Goal: Check status: Check status

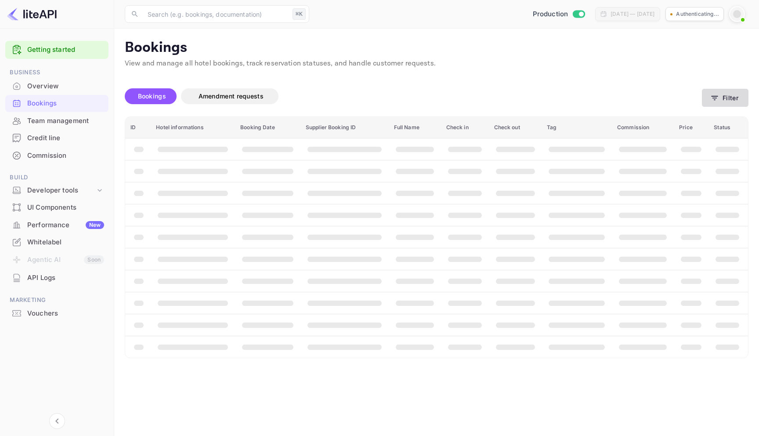
click at [715, 93] on button "Filter" at bounding box center [725, 98] width 47 height 18
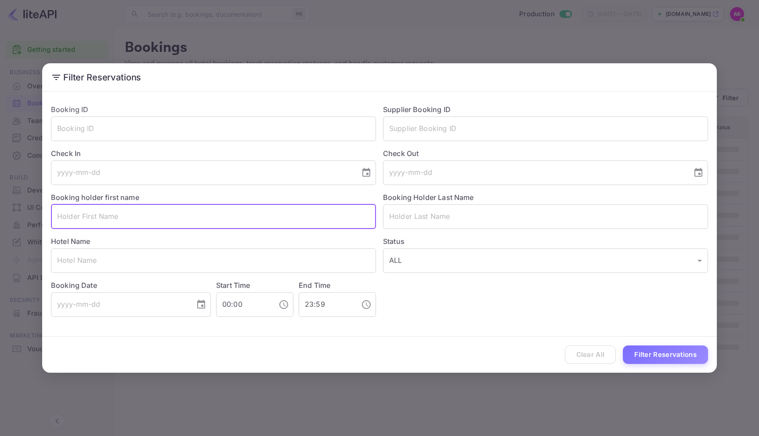
click at [131, 215] on input "text" at bounding box center [213, 216] width 325 height 25
type input "name"
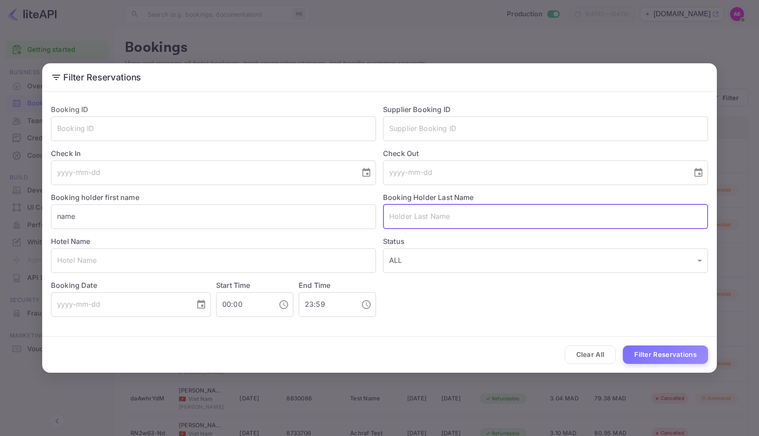
click at [452, 219] on input "text" at bounding box center [545, 216] width 325 height 25
type input "test"
click at [657, 346] on button "Filter Reservations" at bounding box center [665, 354] width 85 height 19
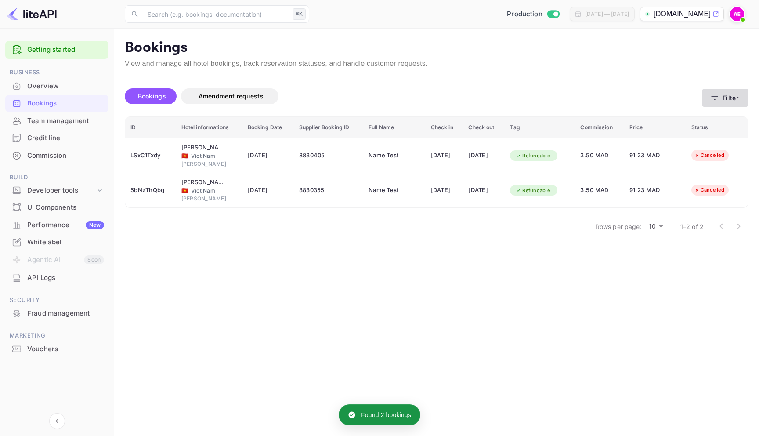
click at [706, 94] on button "Filter" at bounding box center [725, 98] width 47 height 18
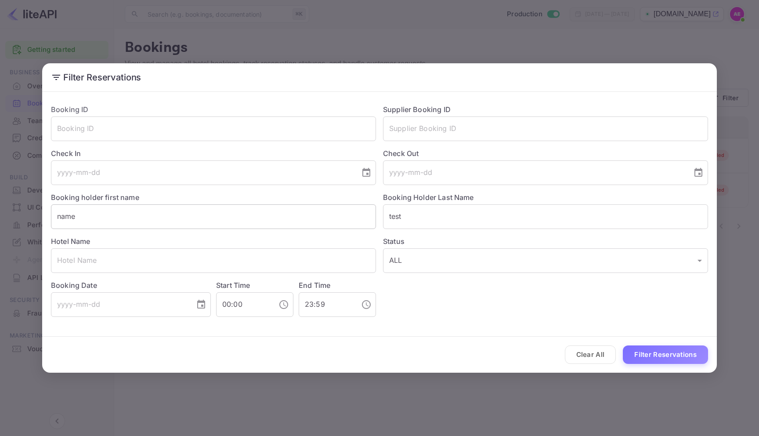
click at [60, 217] on input "name" at bounding box center [213, 216] width 325 height 25
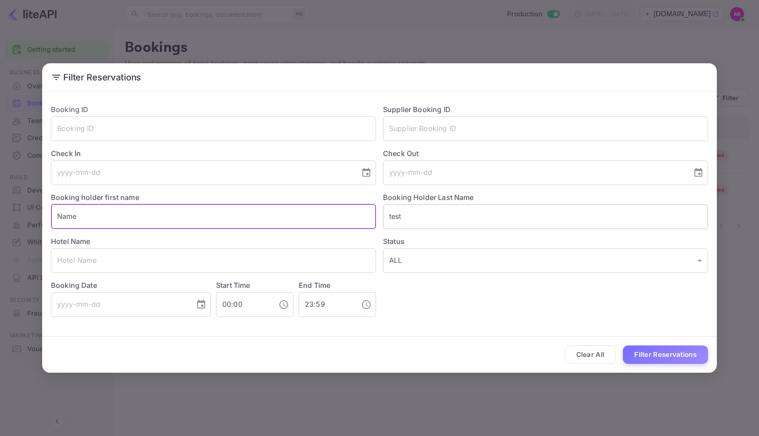
type input "Name"
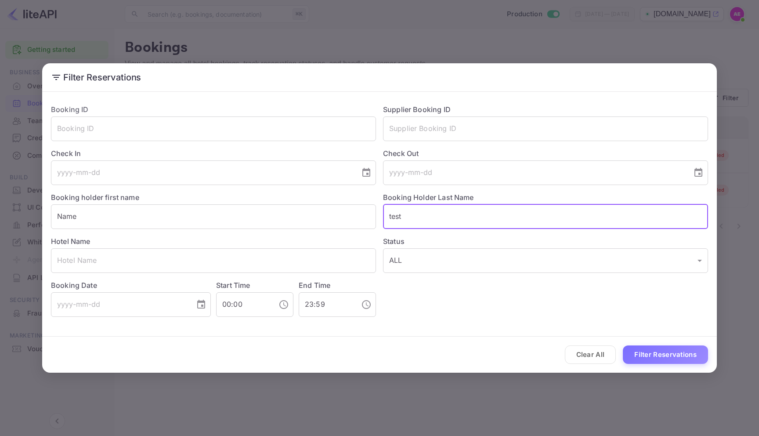
click at [390, 218] on input "test" at bounding box center [545, 216] width 325 height 25
type input "Test"
click at [623, 345] on button "Filter Reservations" at bounding box center [665, 354] width 85 height 19
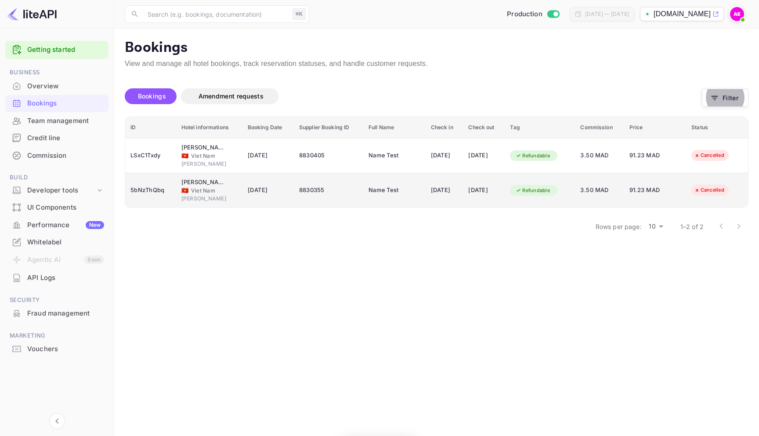
click at [444, 195] on div "[DATE]" at bounding box center [444, 190] width 27 height 14
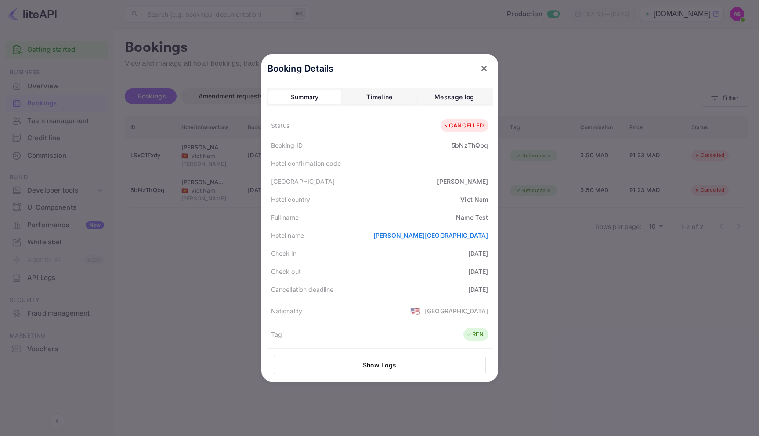
click at [485, 68] on icon "close" at bounding box center [483, 68] width 9 height 9
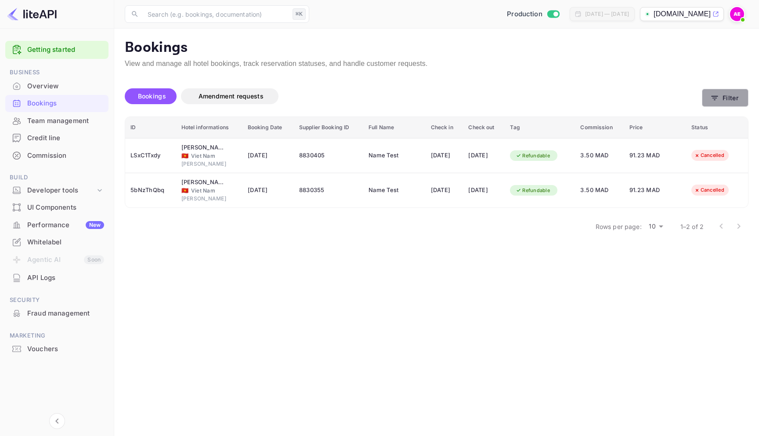
click at [723, 101] on button "Filter" at bounding box center [725, 98] width 47 height 18
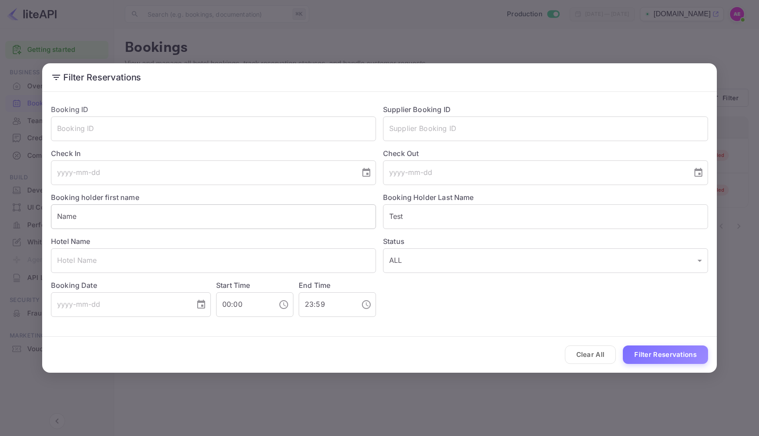
click at [60, 216] on input "Name" at bounding box center [213, 216] width 325 height 25
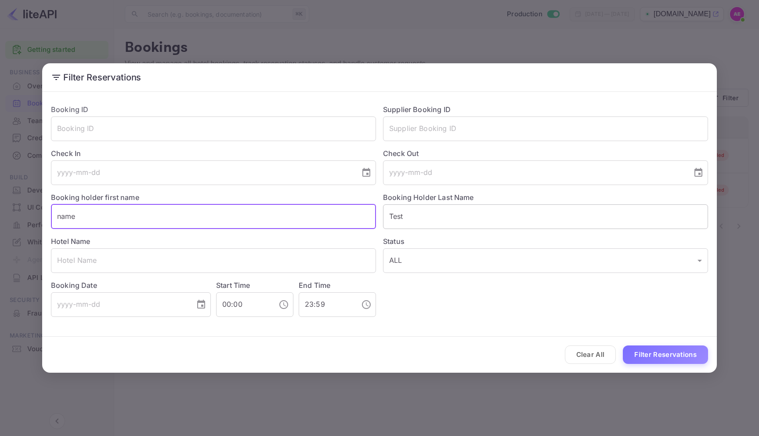
type input "name"
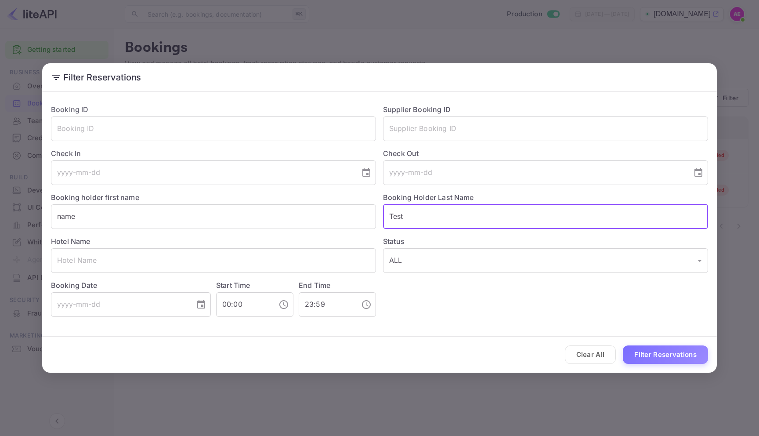
click at [389, 216] on input "Test" at bounding box center [545, 216] width 325 height 25
type input "test"
click at [623, 345] on button "Filter Reservations" at bounding box center [665, 354] width 85 height 19
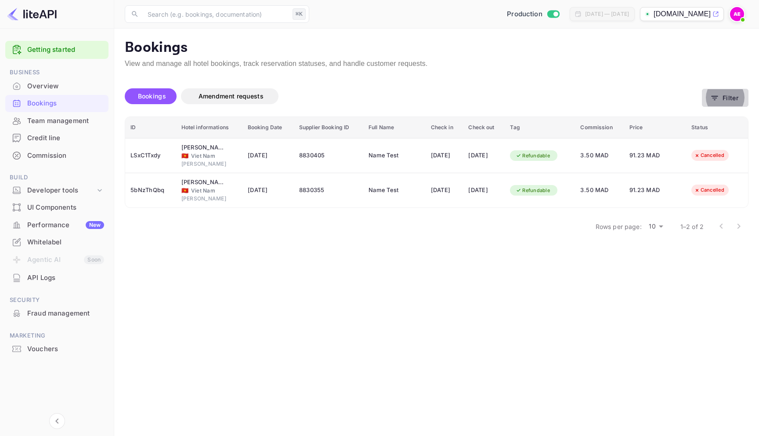
click at [725, 97] on button "Filter" at bounding box center [725, 98] width 47 height 18
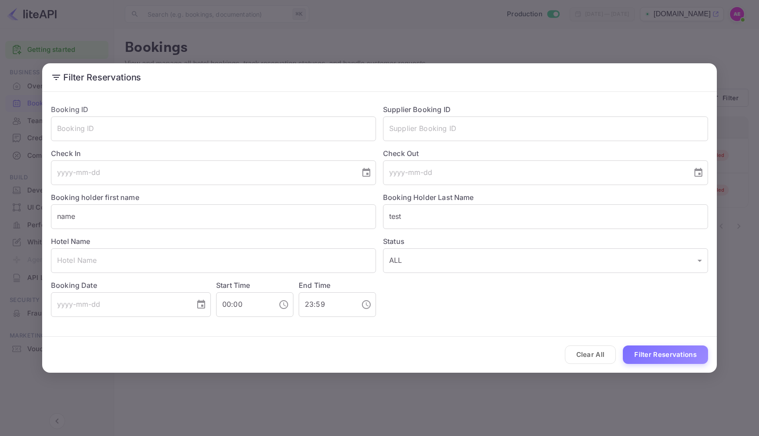
click at [471, 40] on div "Filter Reservations Booking ID ​ Supplier Booking ID ​ Check In ​ Check Out ​ B…" at bounding box center [379, 218] width 759 height 436
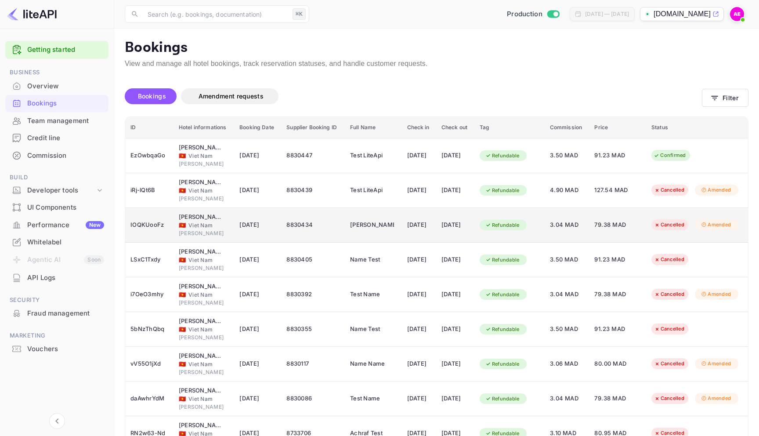
scroll to position [90, 0]
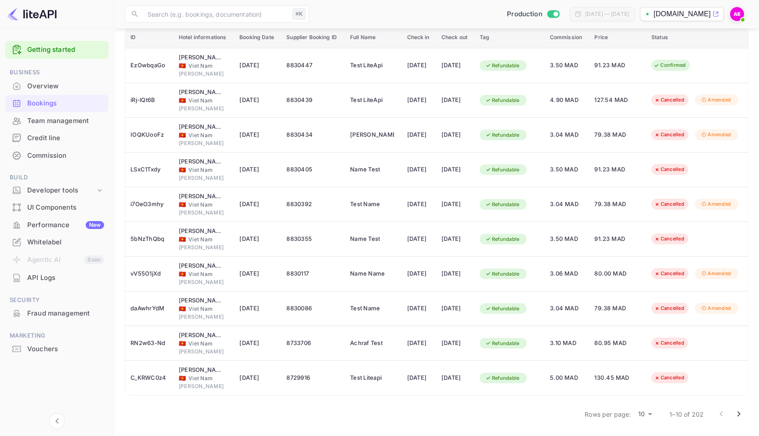
click at [653, 416] on body "Getting started Business Overview Bookings Team management Credit line Commissi…" at bounding box center [379, 173] width 759 height 526
click at [649, 422] on li "50" at bounding box center [645, 421] width 23 height 16
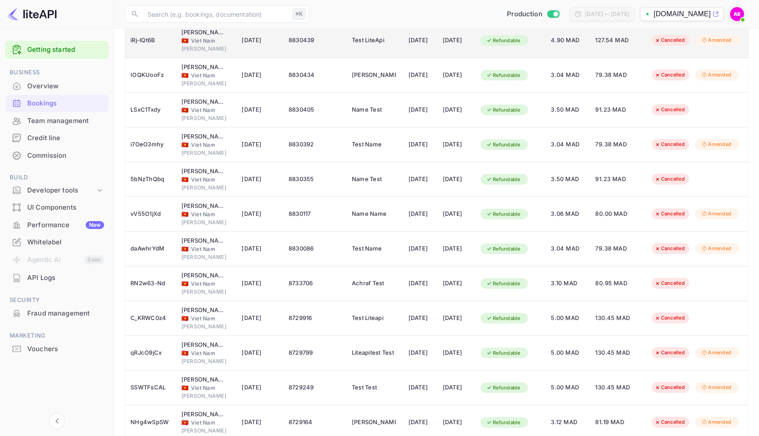
scroll to position [0, 0]
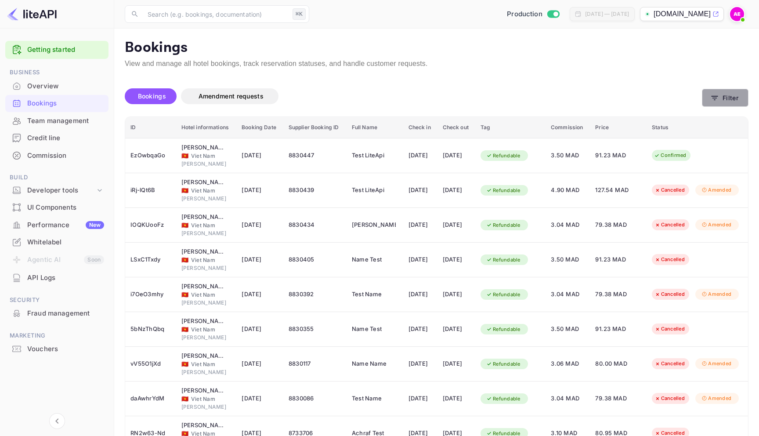
click at [726, 103] on button "Filter" at bounding box center [725, 98] width 47 height 18
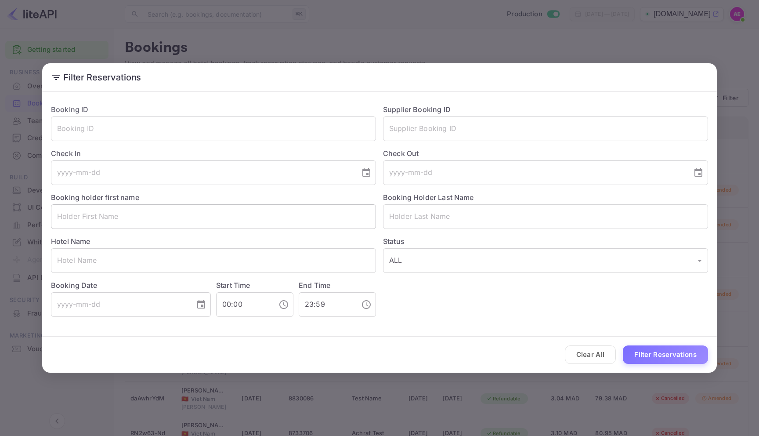
click at [107, 213] on input "text" at bounding box center [213, 216] width 325 height 25
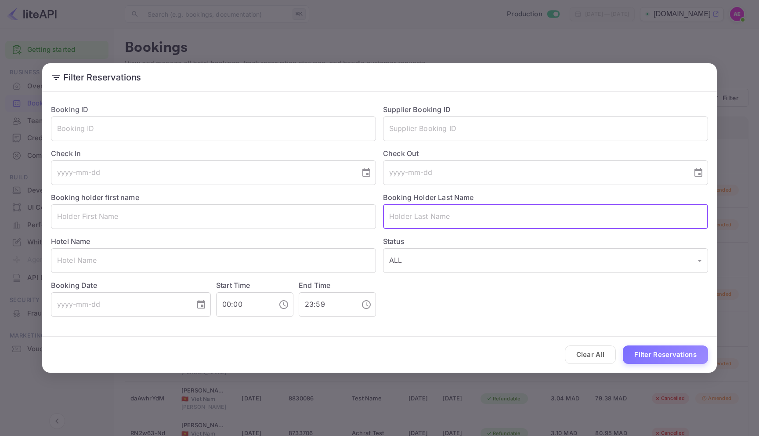
click at [481, 218] on input "text" at bounding box center [545, 216] width 325 height 25
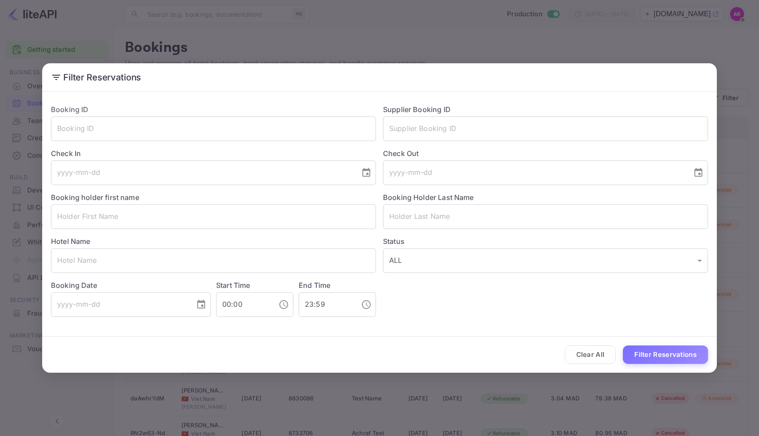
click at [553, 46] on div "Filter Reservations Booking ID ​ Supplier Booking ID ​ Check In ​ Check Out ​ B…" at bounding box center [379, 218] width 759 height 436
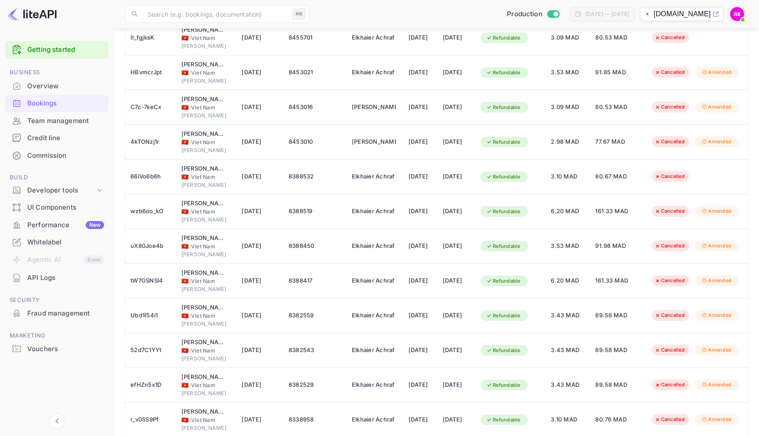
scroll to position [1477, 0]
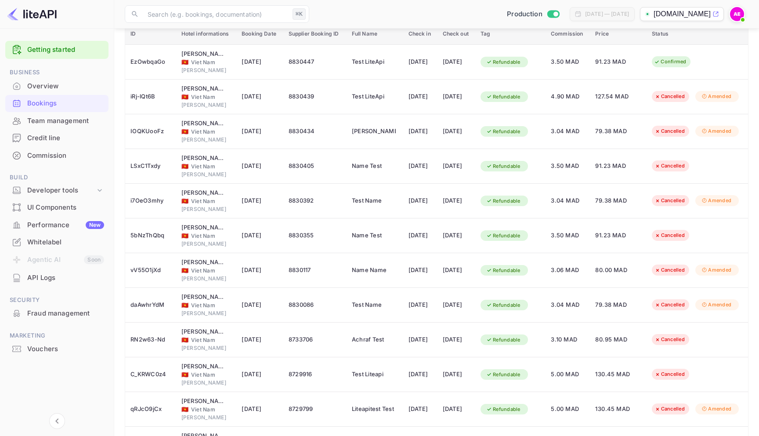
scroll to position [0, 0]
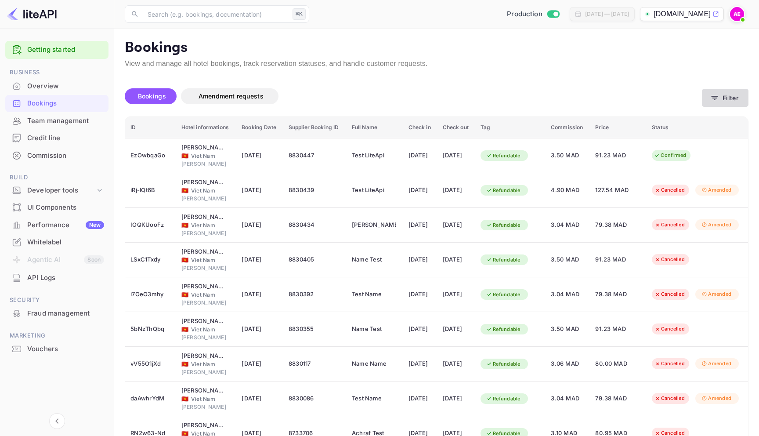
click at [728, 96] on button "Filter" at bounding box center [725, 98] width 47 height 18
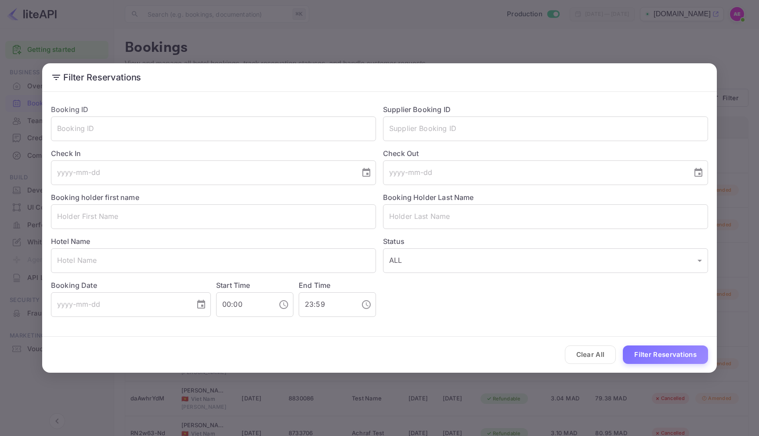
click at [424, 26] on div "Filter Reservations Booking ID ​ Supplier Booking ID ​ Check In ​ Check Out ​ B…" at bounding box center [379, 218] width 759 height 436
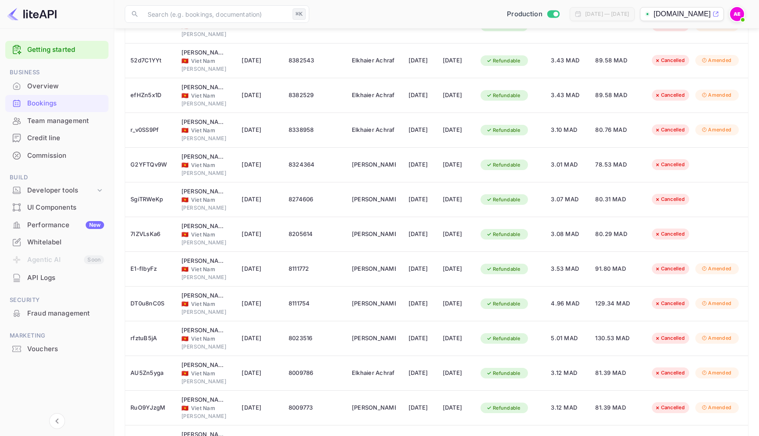
scroll to position [1477, 0]
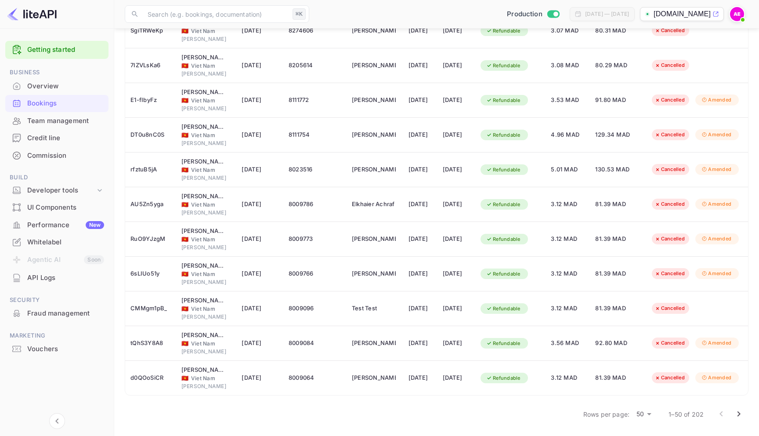
click at [734, 414] on icon "Go to next page" at bounding box center [738, 413] width 11 height 11
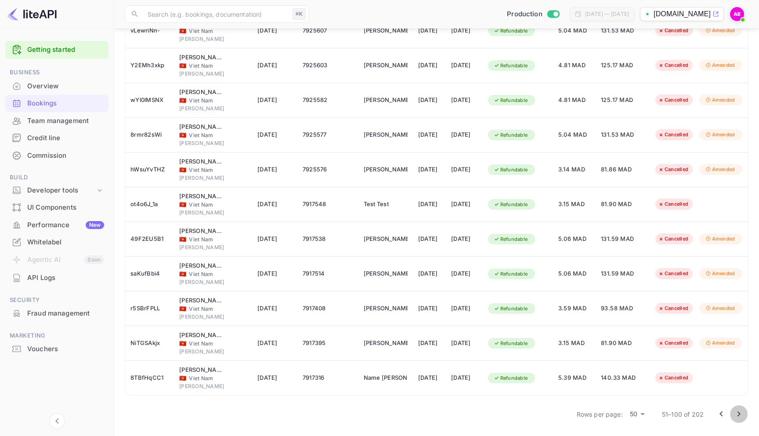
click at [742, 414] on icon "Go to next page" at bounding box center [738, 413] width 11 height 11
click at [744, 418] on button "Go to next page" at bounding box center [739, 414] width 18 height 18
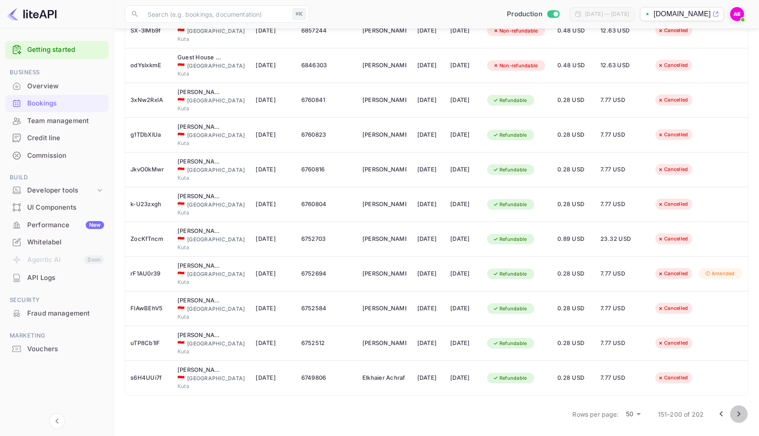
click at [743, 416] on icon "Go to next page" at bounding box center [738, 413] width 11 height 11
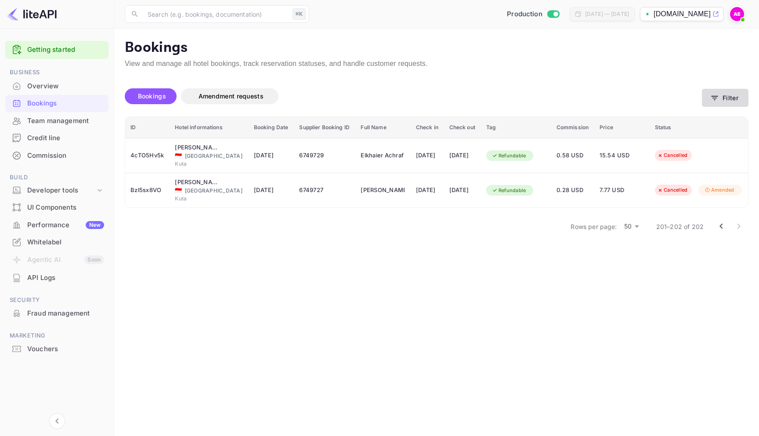
click at [729, 100] on button "Filter" at bounding box center [725, 98] width 47 height 18
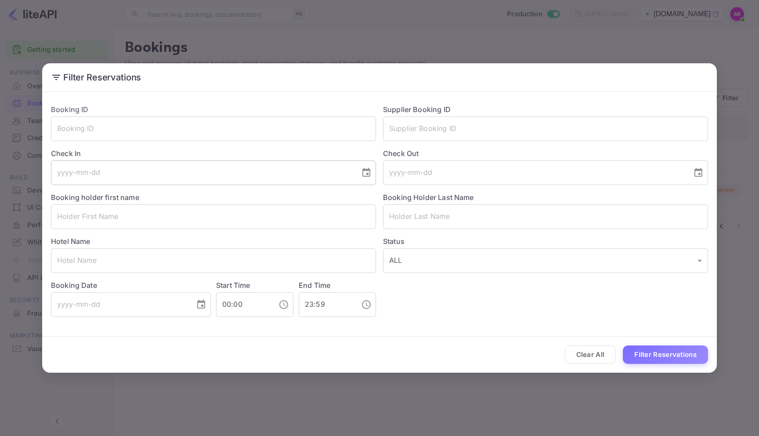
click at [89, 175] on input "tel" at bounding box center [202, 172] width 303 height 25
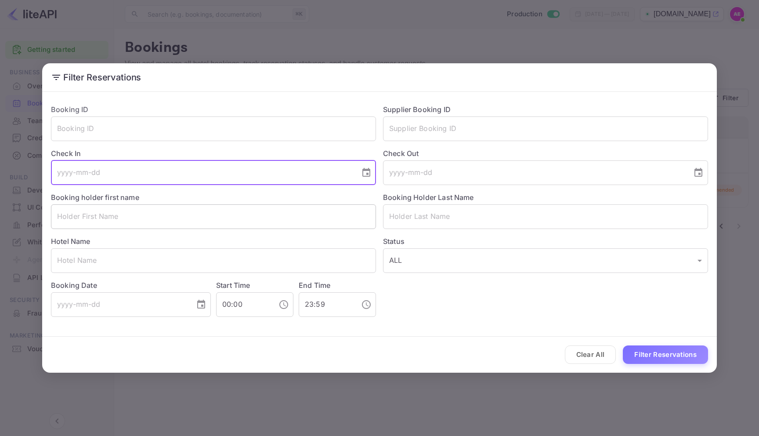
click at [106, 227] on input "text" at bounding box center [213, 216] width 325 height 25
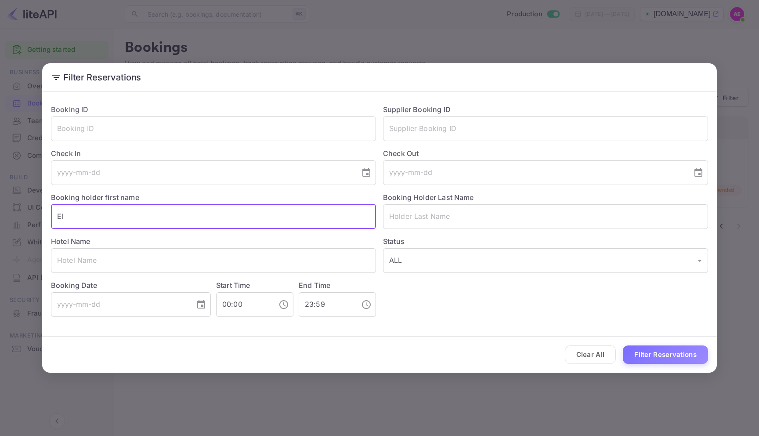
type input "E"
type input "a"
type input "Achraf"
click at [268, 211] on input "Achraf" at bounding box center [213, 216] width 325 height 25
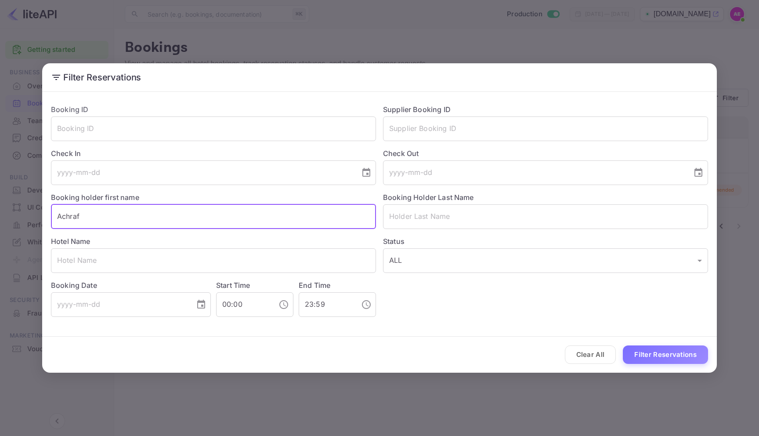
click at [268, 211] on input "Achraf" at bounding box center [213, 216] width 325 height 25
type input "Elkhaier"
click at [500, 223] on input "text" at bounding box center [545, 216] width 325 height 25
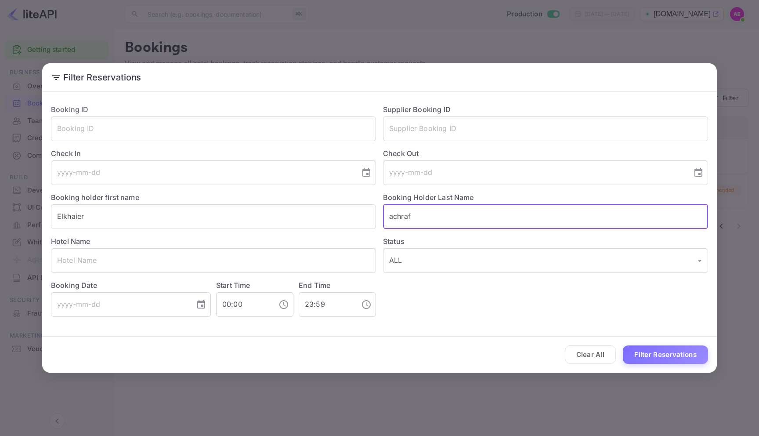
type input "achraf"
click at [623, 345] on button "Filter Reservations" at bounding box center [665, 354] width 85 height 19
click at [387, 33] on div "Filter Reservations Booking ID ​ Supplier Booking ID ​ Check In ​ Check Out ​ B…" at bounding box center [379, 218] width 759 height 436
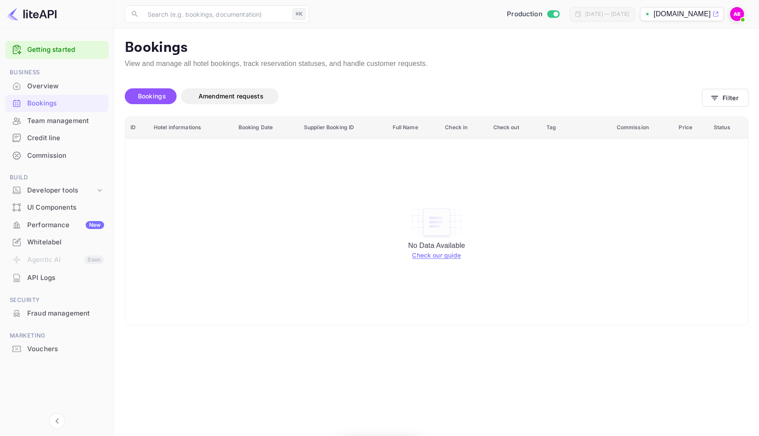
click at [361, 171] on div "No Data Available Check our guide" at bounding box center [436, 231] width 605 height 174
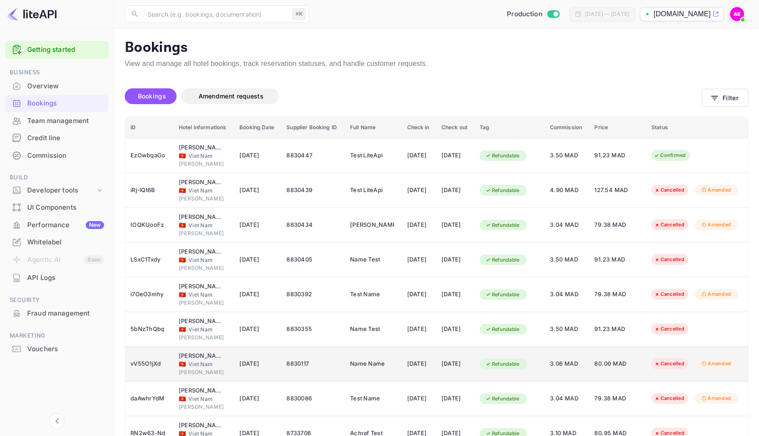
scroll to position [90, 0]
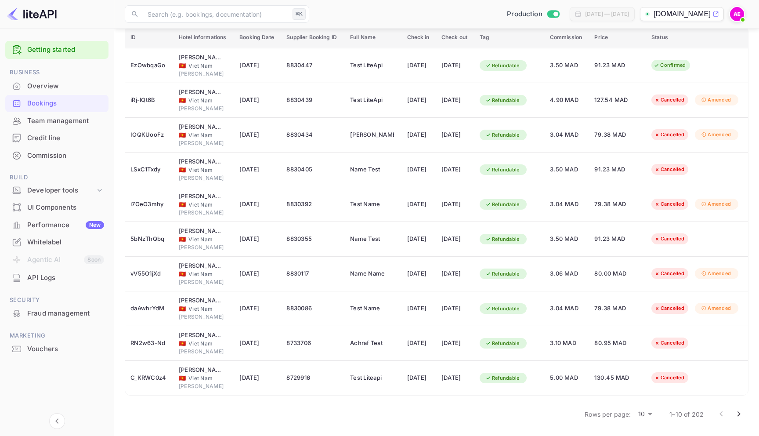
click at [650, 411] on body "Getting started Business Overview Bookings Team management Credit line Commissi…" at bounding box center [379, 173] width 759 height 526
click at [649, 425] on li "50" at bounding box center [645, 421] width 23 height 16
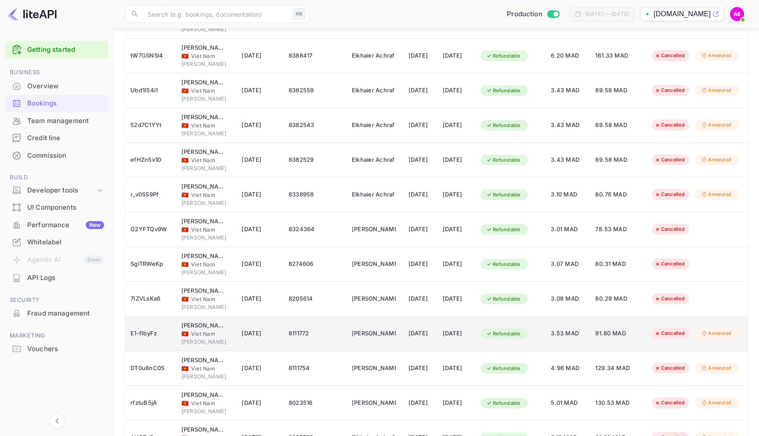
scroll to position [1477, 0]
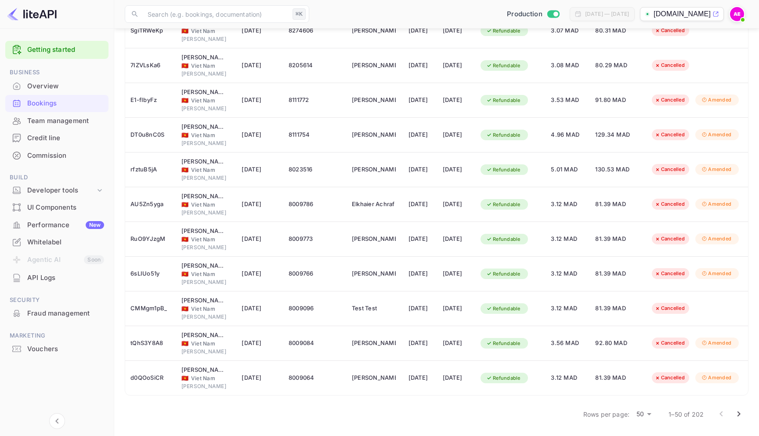
click at [739, 409] on icon "Go to next page" at bounding box center [738, 413] width 11 height 11
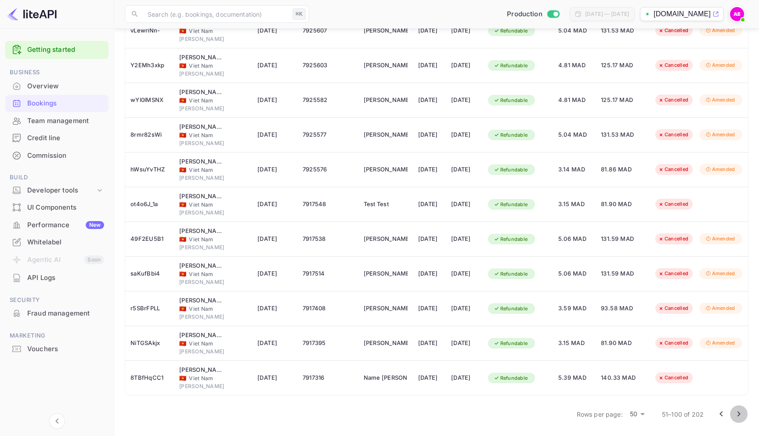
click at [733, 411] on icon "Go to next page" at bounding box center [738, 413] width 11 height 11
click at [739, 411] on icon "Go to next page" at bounding box center [738, 413] width 11 height 11
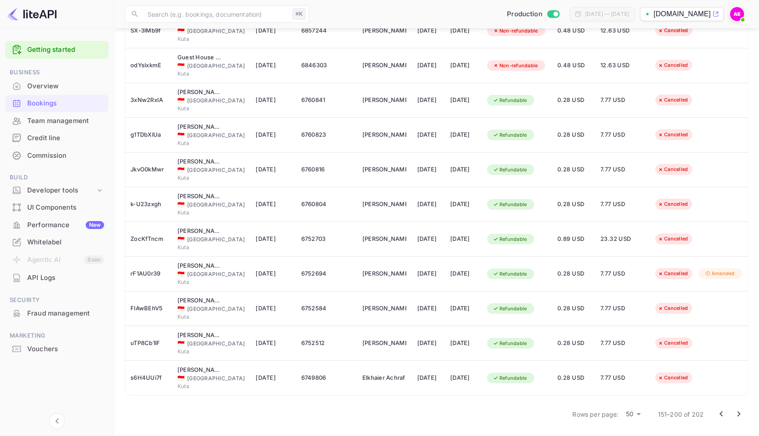
click at [732, 413] on button "Go to next page" at bounding box center [739, 414] width 18 height 18
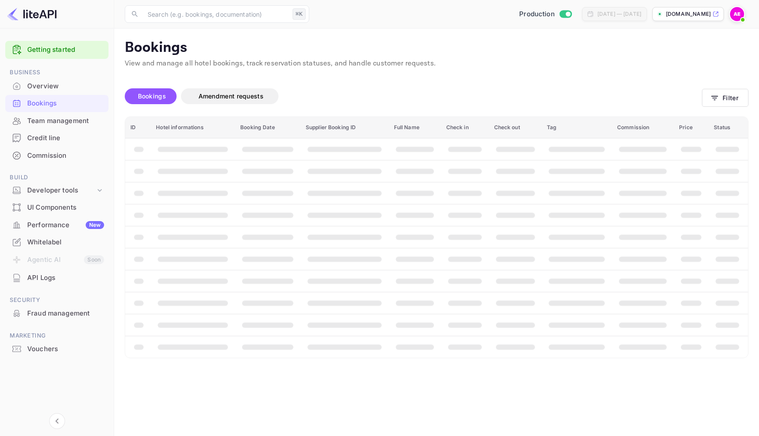
scroll to position [0, 0]
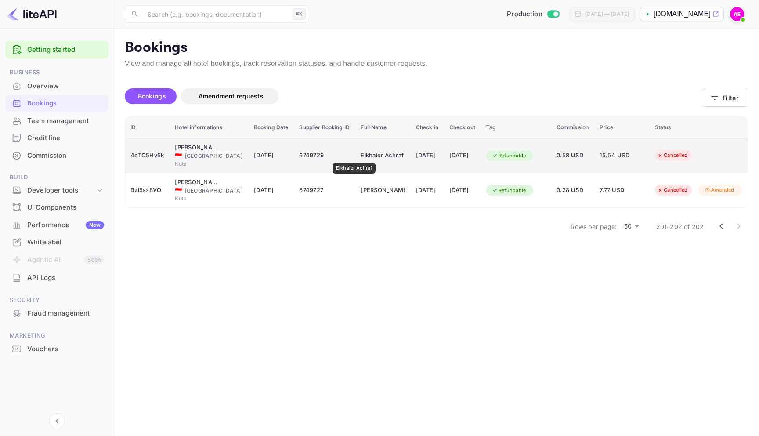
click at [360, 157] on div "Elkhaier Achraf" at bounding box center [382, 155] width 44 height 14
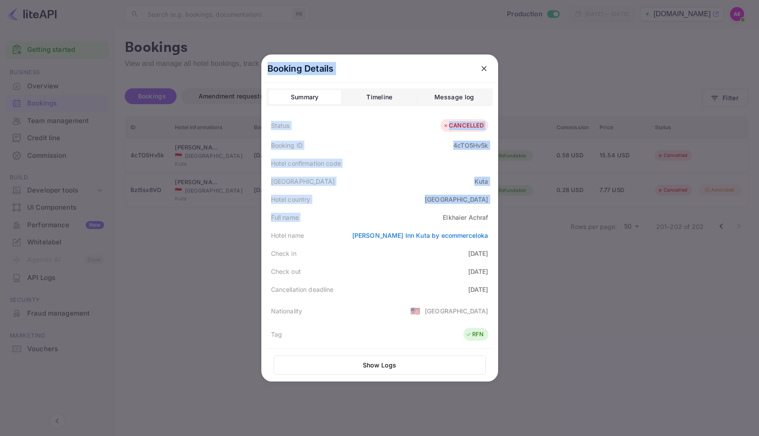
drag, startPoint x: 427, startPoint y: 216, endPoint x: 543, endPoint y: 221, distance: 115.6
click at [543, 221] on div "Booking Details Summary Timeline Message log Status CANCELLED Booking ID 4cTO5H…" at bounding box center [379, 218] width 759 height 436
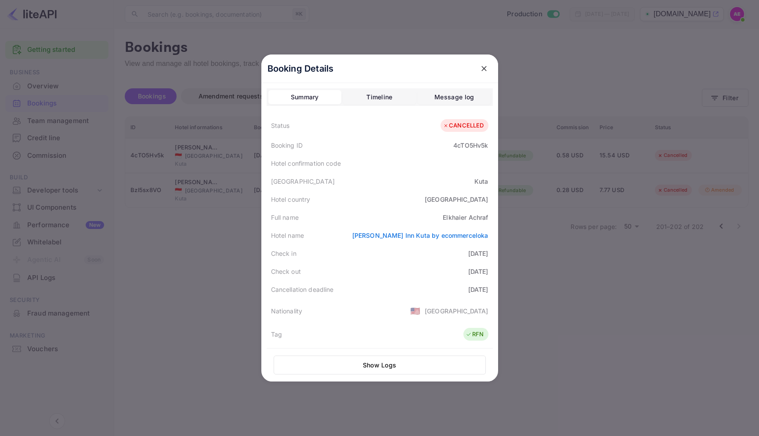
click at [482, 213] on div "Elkhaier Achraf" at bounding box center [465, 216] width 45 height 9
copy div "Elkhaier Achraf"
click at [483, 60] on div "Booking Details" at bounding box center [379, 68] width 237 height 29
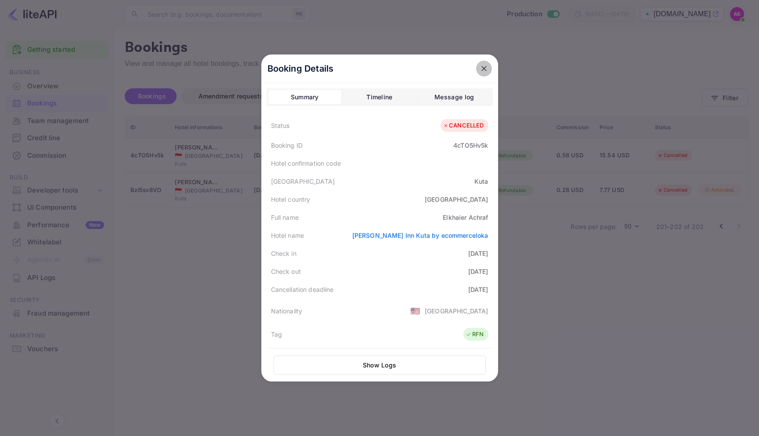
click at [486, 67] on icon "close" at bounding box center [483, 68] width 9 height 9
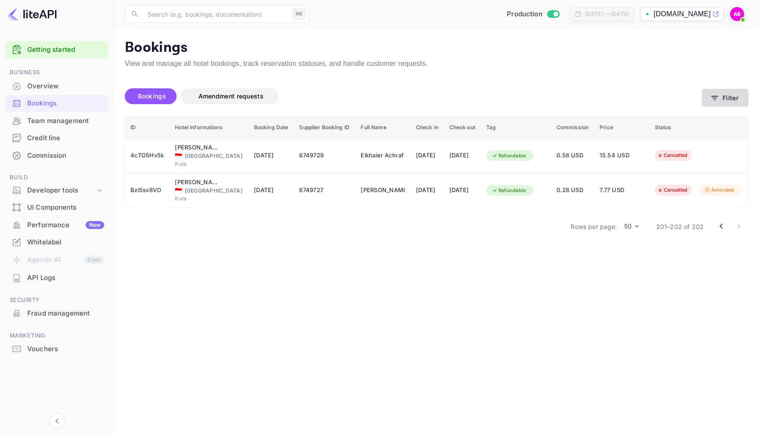
click at [729, 93] on button "Filter" at bounding box center [725, 98] width 47 height 18
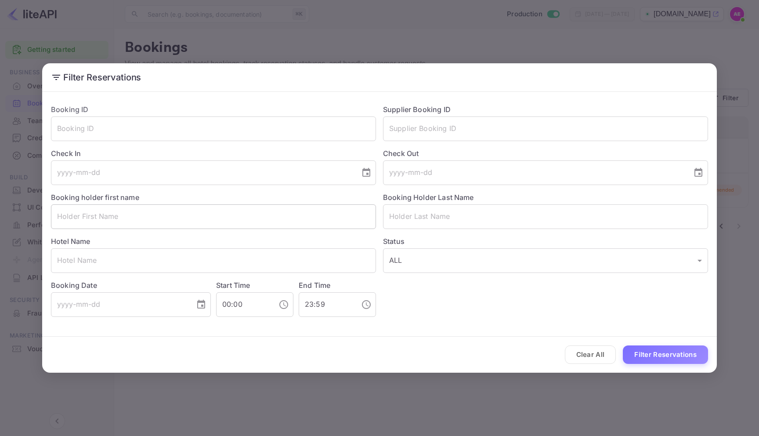
click at [133, 218] on input "text" at bounding box center [213, 216] width 325 height 25
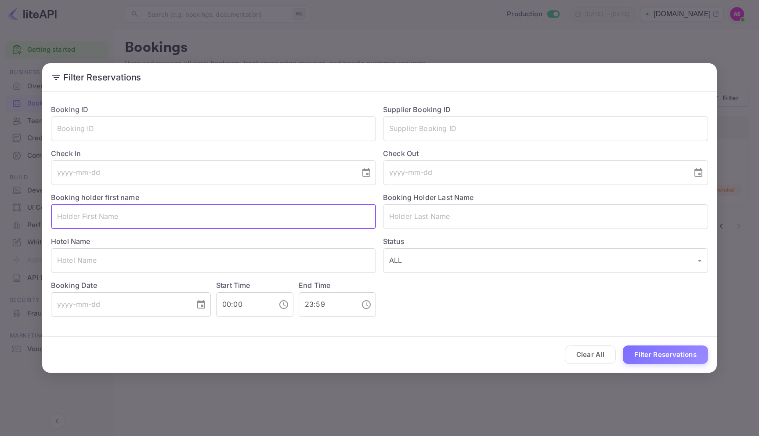
paste input "Elkhaier Achraf"
click at [659, 355] on button "Filter Reservations" at bounding box center [665, 354] width 85 height 19
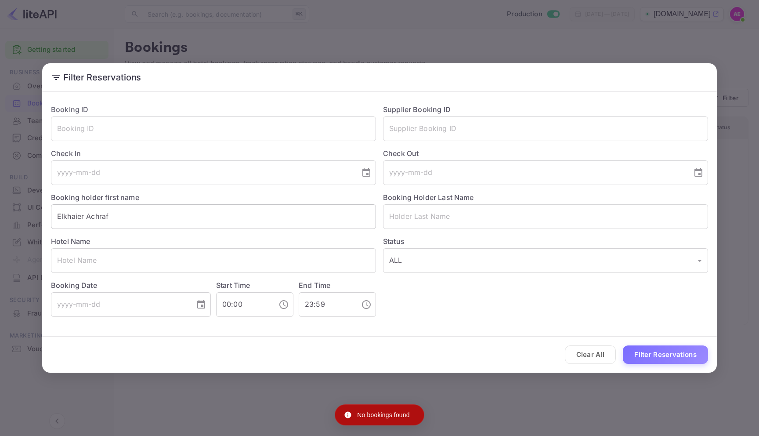
click at [129, 217] on input "Elkhaier Achraf" at bounding box center [213, 216] width 325 height 25
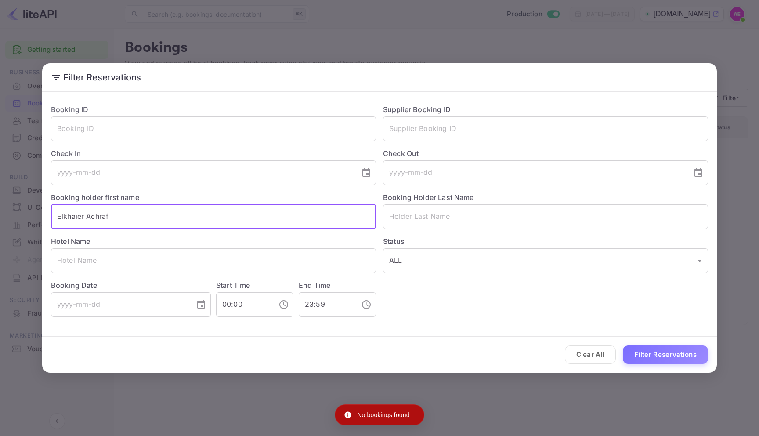
click at [129, 217] on input "Elkhaier Achraf" at bounding box center [213, 216] width 325 height 25
type input "Elkhaier"
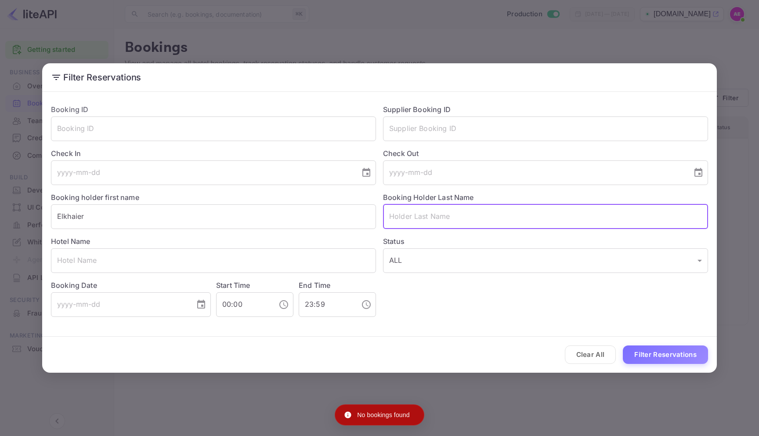
click at [406, 219] on input "text" at bounding box center [545, 216] width 325 height 25
paste input "Achraf"
type input "Achraf"
click at [623, 345] on button "Filter Reservations" at bounding box center [665, 354] width 85 height 19
click at [395, 217] on input "Achraf" at bounding box center [545, 216] width 325 height 25
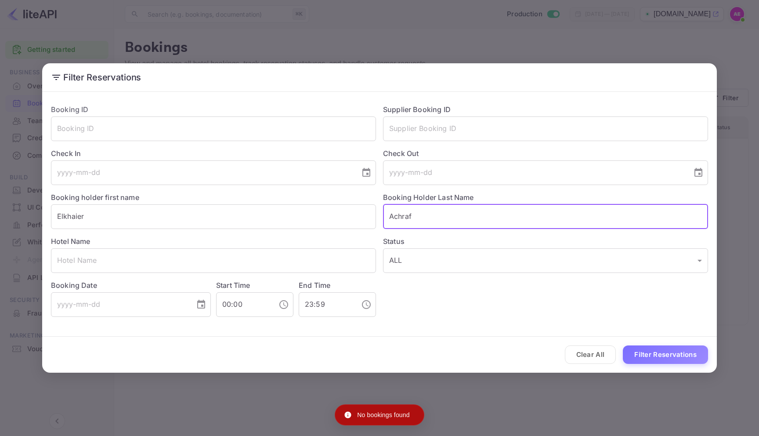
click at [395, 217] on input "Achraf" at bounding box center [545, 216] width 325 height 25
click at [95, 217] on input "Elkhaier" at bounding box center [213, 216] width 325 height 25
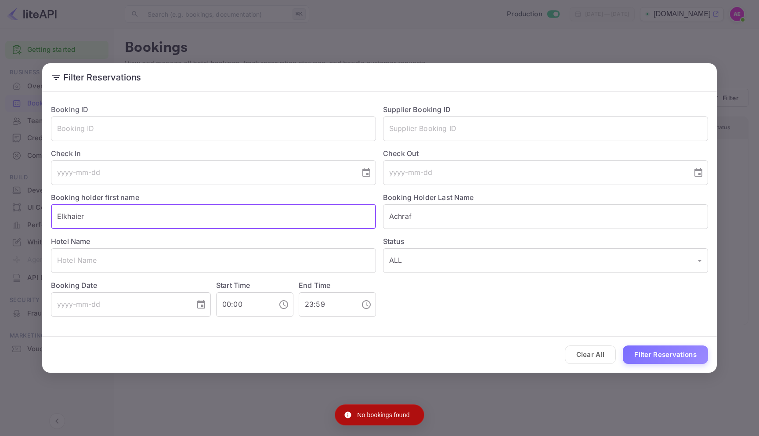
paste input "Achraf"
type input "Achraf"
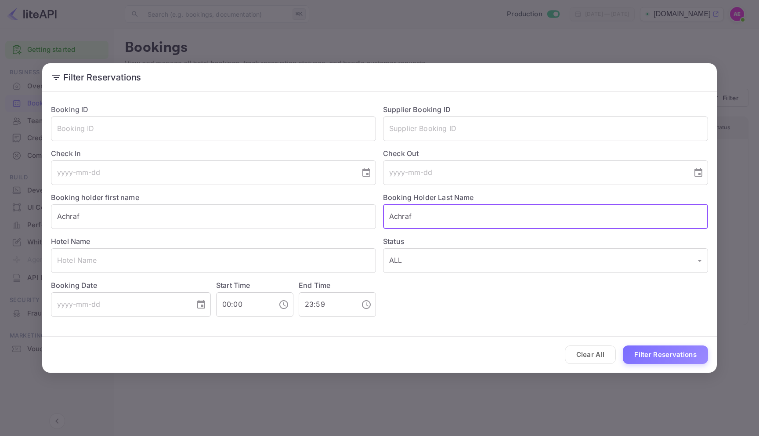
click at [398, 212] on input "Achraf" at bounding box center [545, 216] width 325 height 25
type input "Elkhaier"
click at [623, 345] on button "Filter Reservations" at bounding box center [665, 354] width 85 height 19
click at [517, 30] on div "Filter Reservations Booking ID ​ Supplier Booking ID ​ Check In ​ Check Out ​ B…" at bounding box center [379, 218] width 759 height 436
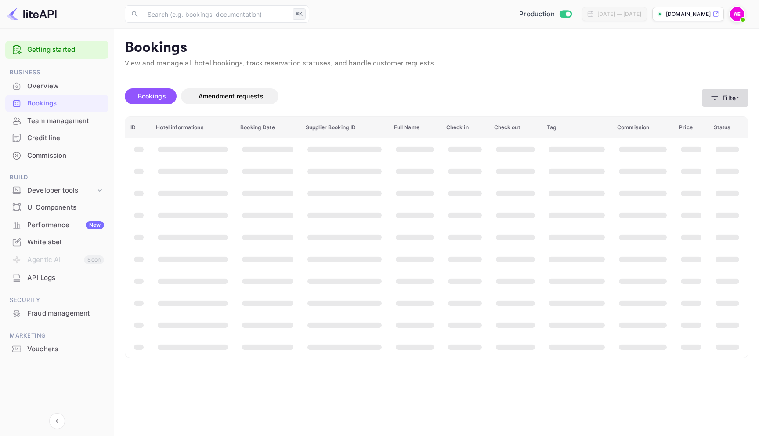
click at [737, 101] on button "Filter" at bounding box center [725, 98] width 47 height 18
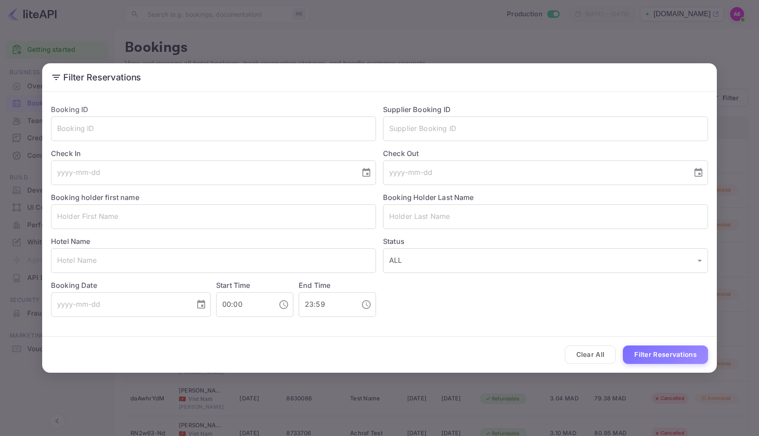
click at [382, 33] on div "Filter Reservations Booking ID ​ Supplier Booking ID ​ Check In ​ Check Out ​ B…" at bounding box center [379, 218] width 759 height 436
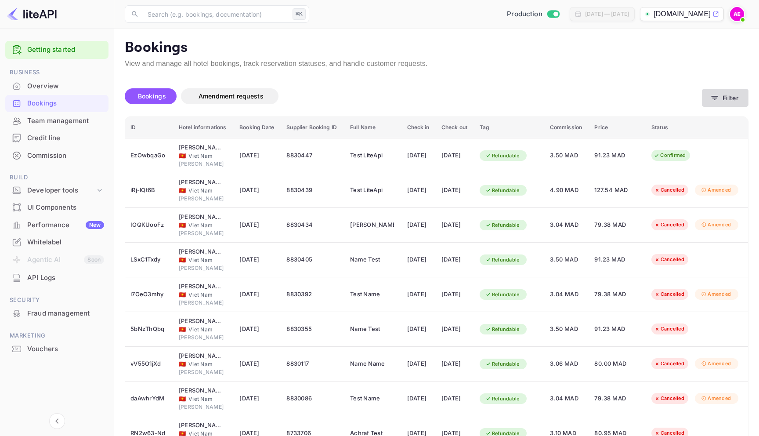
click at [713, 103] on button "Filter" at bounding box center [725, 98] width 47 height 18
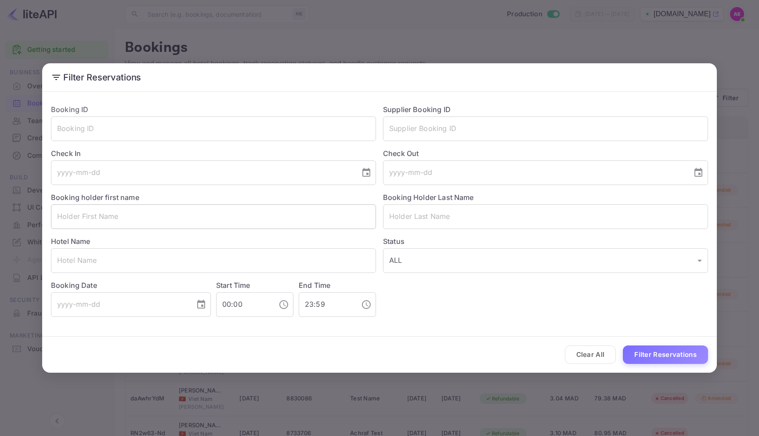
click at [109, 228] on input "text" at bounding box center [213, 216] width 325 height 25
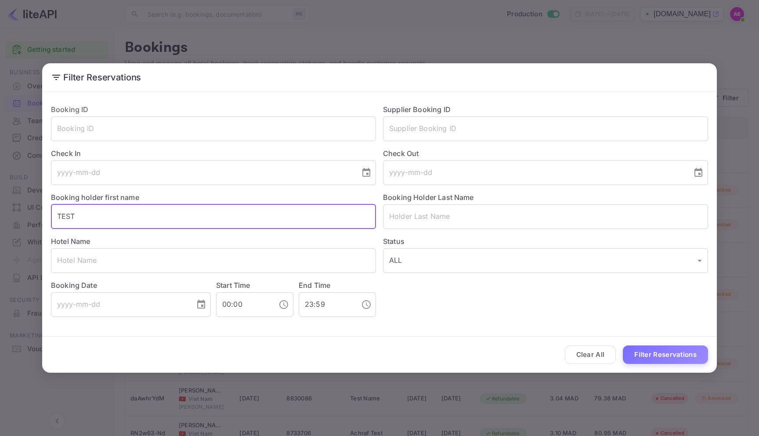
type input "TEST"
click at [623, 345] on button "Filter Reservations" at bounding box center [665, 354] width 85 height 19
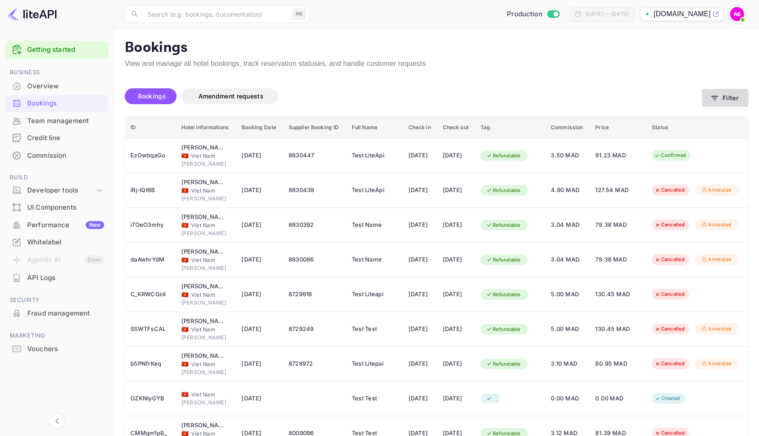
click at [717, 98] on icon "button" at bounding box center [714, 98] width 9 height 9
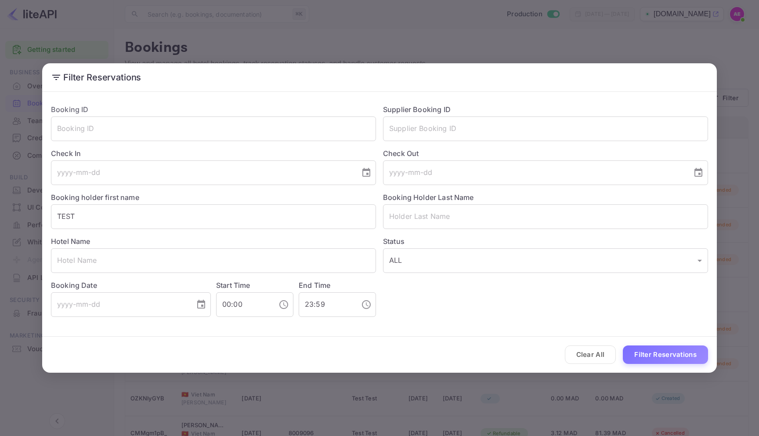
click at [202, 234] on div "Hotel Name ​" at bounding box center [210, 251] width 332 height 44
drag, startPoint x: 202, startPoint y: 234, endPoint x: 219, endPoint y: 210, distance: 28.9
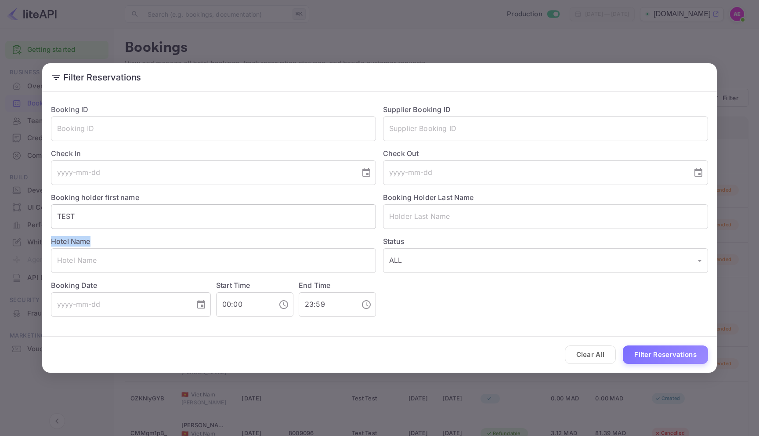
click at [202, 234] on div "Hotel Name ​" at bounding box center [210, 251] width 332 height 44
click at [219, 210] on input "TEST" at bounding box center [213, 216] width 325 height 25
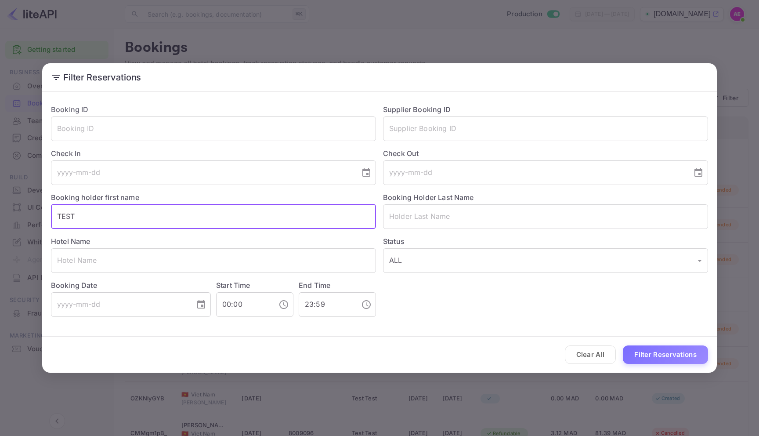
click at [219, 210] on input "TEST" at bounding box center [213, 216] width 325 height 25
click at [446, 36] on div "Filter Reservations Booking ID ​ Supplier Booking ID ​ Check In ​ Check Out ​ B…" at bounding box center [379, 218] width 759 height 436
